Goal: Task Accomplishment & Management: Manage account settings

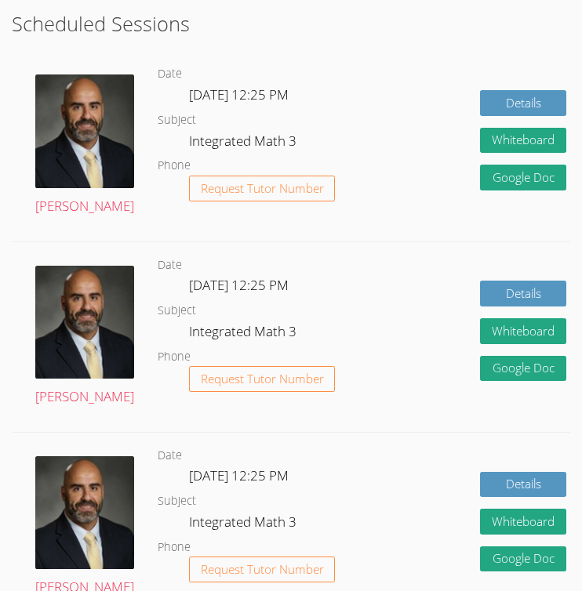
scroll to position [525, 0]
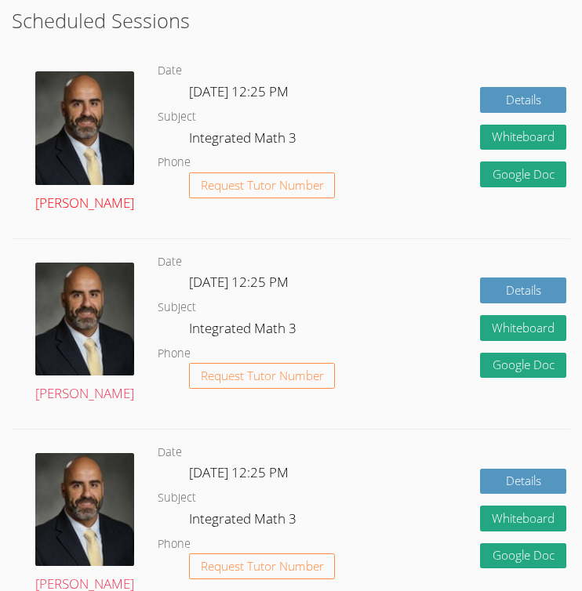
click at [63, 176] on link "[PERSON_NAME]" at bounding box center [84, 142] width 99 height 143
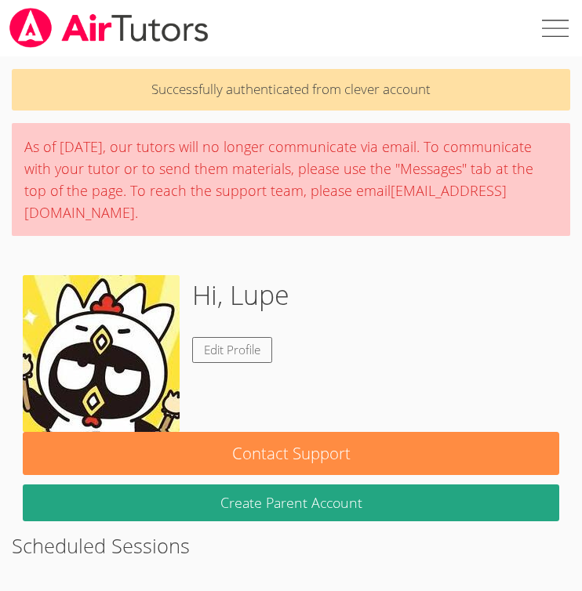
click at [553, 20] on label at bounding box center [553, 28] width 56 height 56
click at [553, 20] on input "checkbox" at bounding box center [553, 28] width 56 height 56
checkbox input "true"
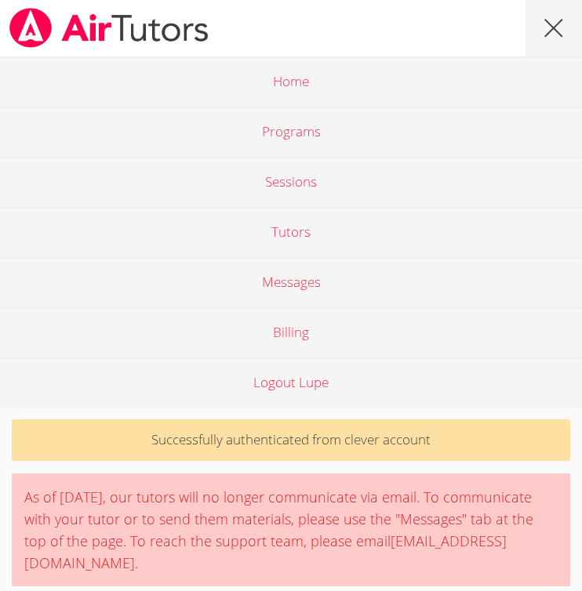
click at [285, 388] on link "Logout Lupe" at bounding box center [291, 383] width 582 height 50
